Goal: Information Seeking & Learning: Learn about a topic

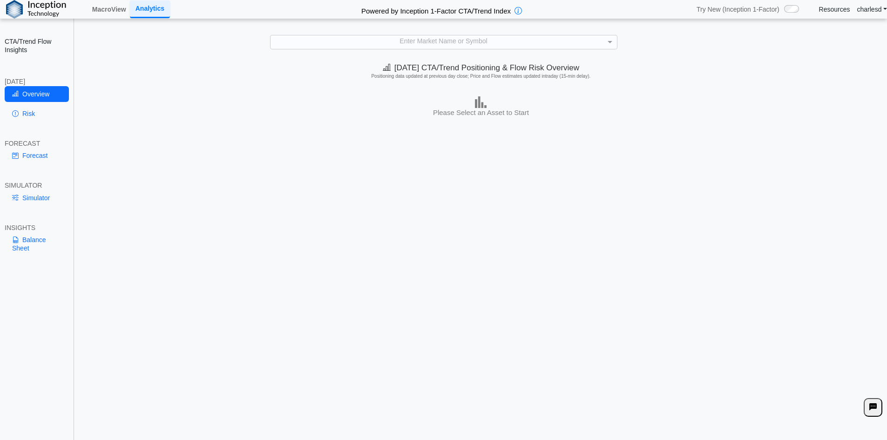
click at [406, 41] on div "Enter Market Name or Symbol" at bounding box center [444, 41] width 347 height 13
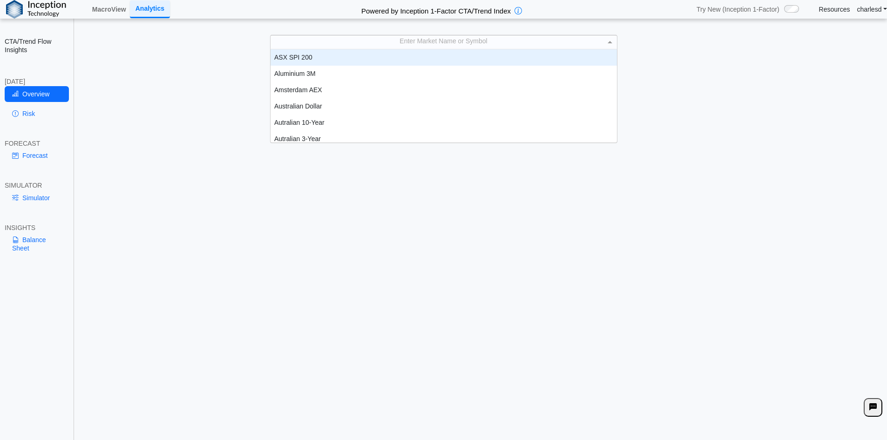
scroll to position [7, 7]
type input "***"
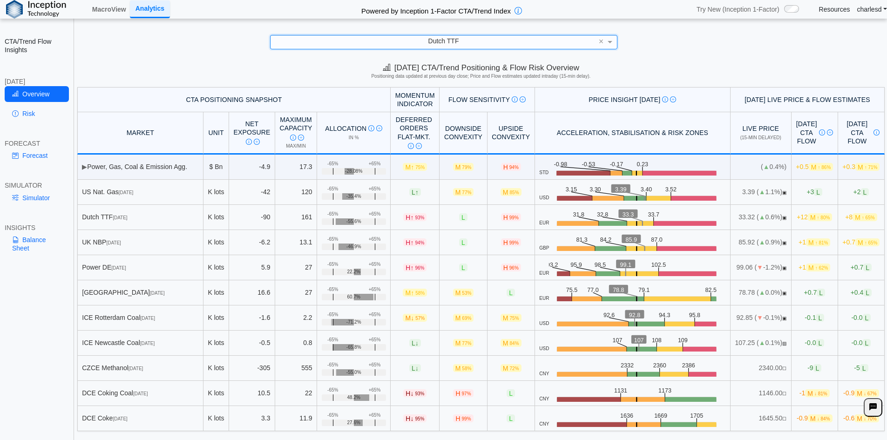
scroll to position [13, 0]
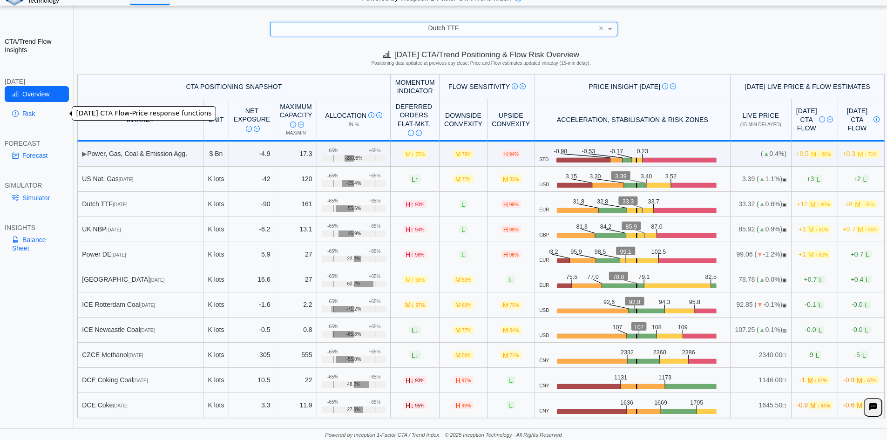
click at [15, 114] on icon at bounding box center [15, 113] width 7 height 7
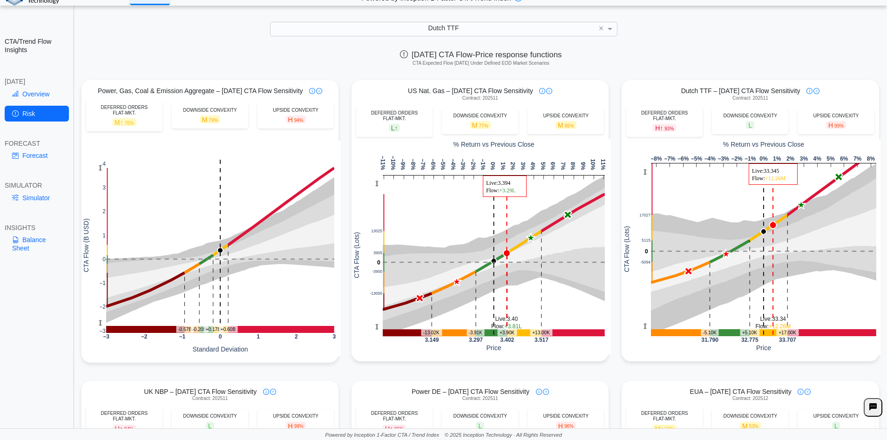
scroll to position [0, 0]
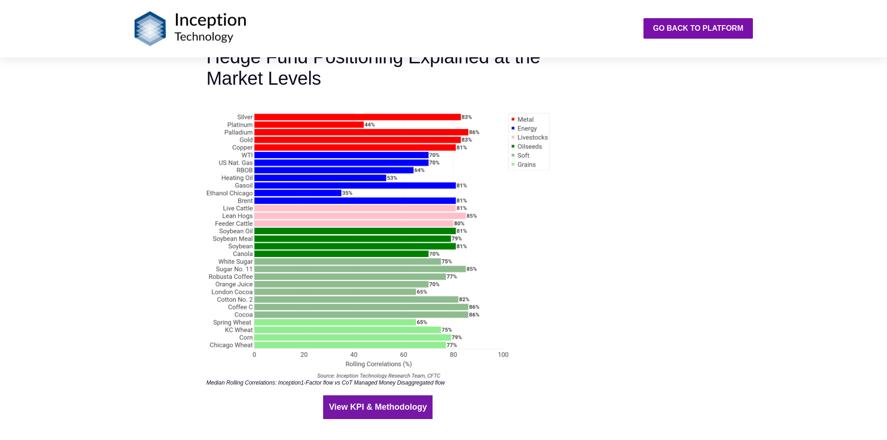
scroll to position [1817, 0]
